Goal: Information Seeking & Learning: Stay updated

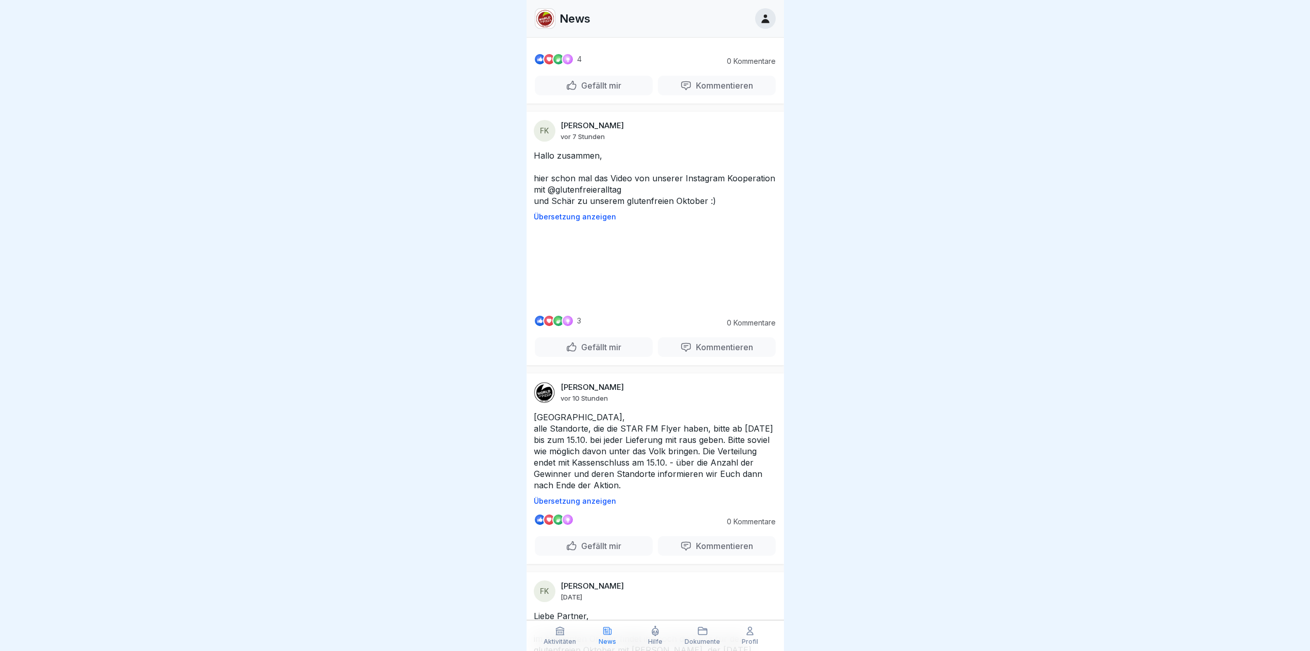
scroll to position [189, 0]
